Goal: Find specific page/section: Find specific page/section

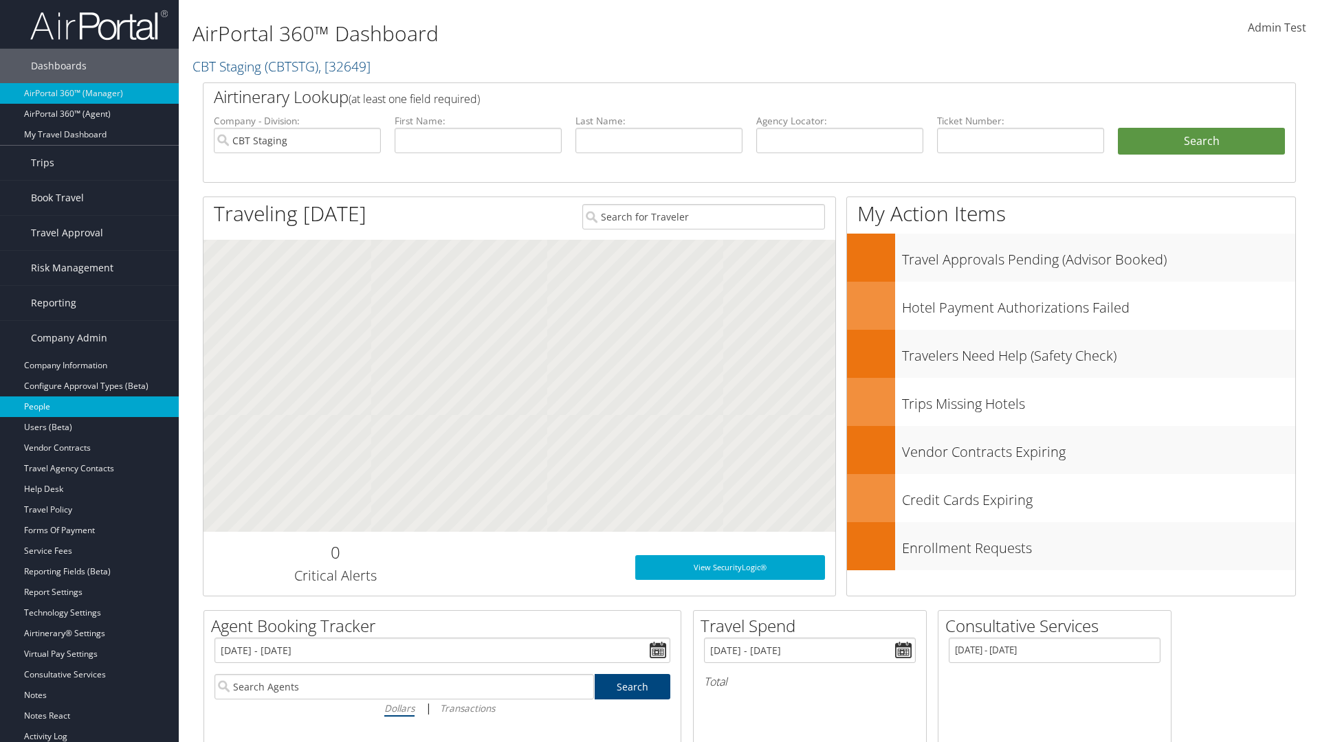
click at [89, 407] on link "People" at bounding box center [89, 407] width 179 height 21
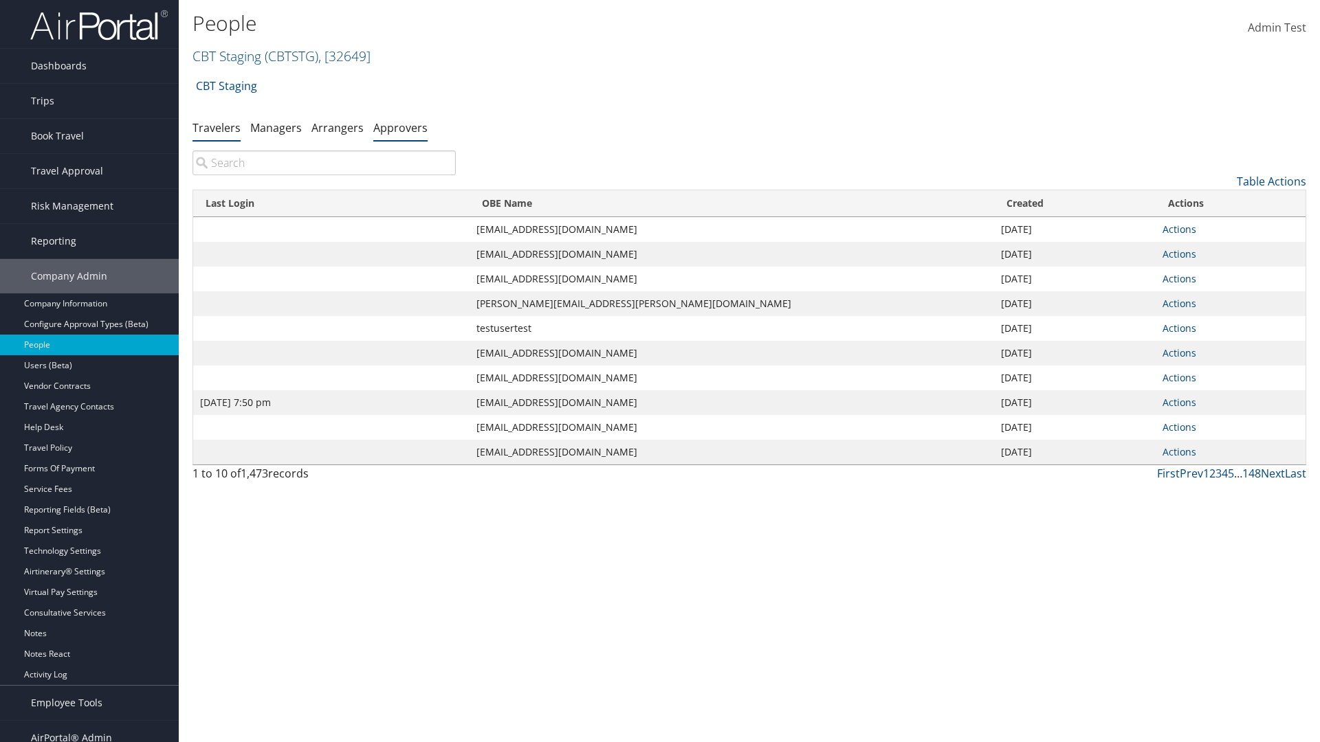
click at [400, 127] on link "Approvers" at bounding box center [400, 127] width 54 height 15
